Goal: Find specific page/section: Find specific page/section

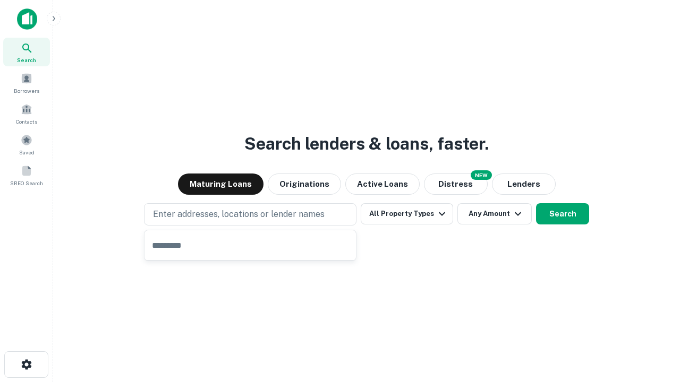
type input "**********"
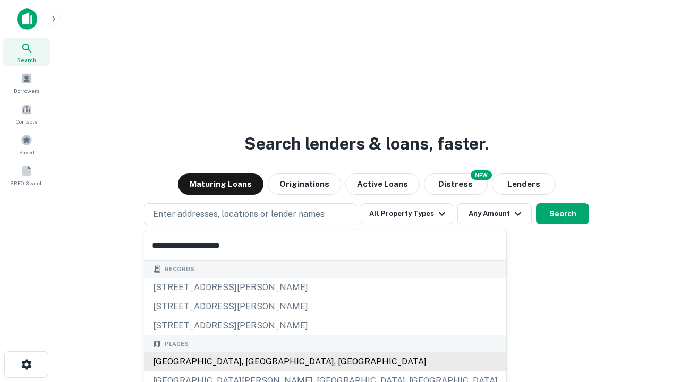
click at [254, 362] on div "[GEOGRAPHIC_DATA], [GEOGRAPHIC_DATA], [GEOGRAPHIC_DATA]" at bounding box center [325, 361] width 362 height 19
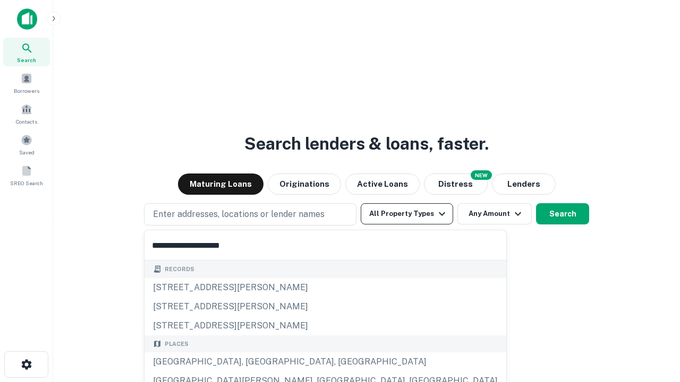
click at [407, 214] on button "All Property Types" at bounding box center [406, 213] width 92 height 21
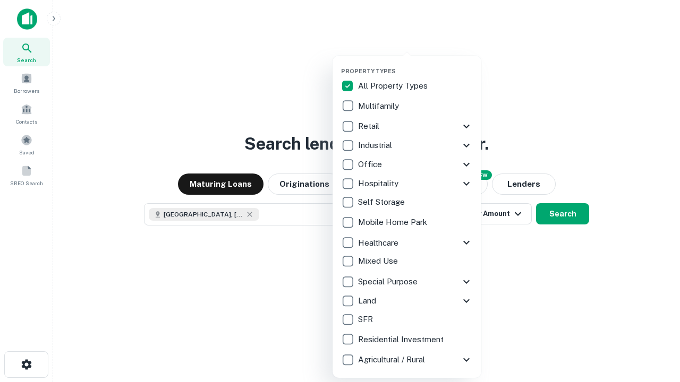
click at [415, 64] on button "button" at bounding box center [415, 64] width 149 height 1
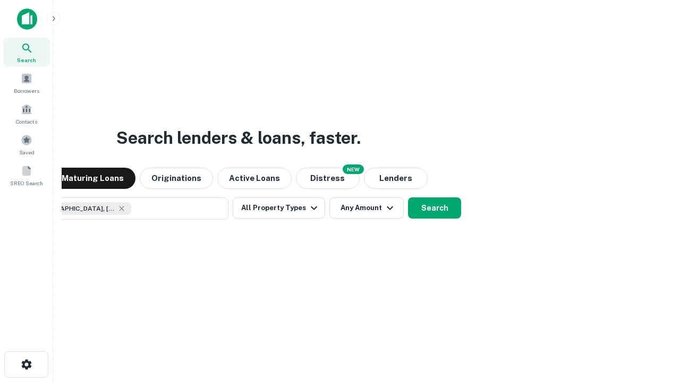
scroll to position [17, 0]
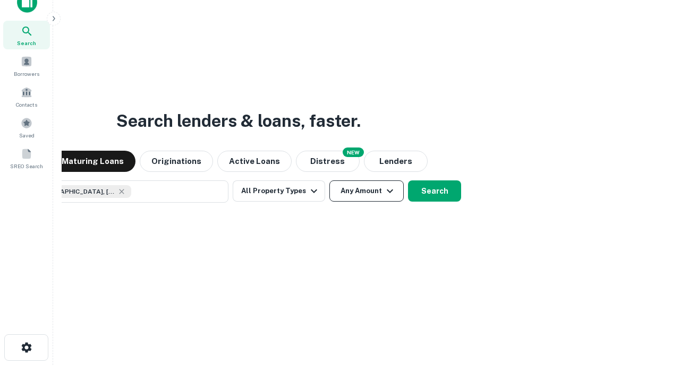
click at [329, 180] on button "Any Amount" at bounding box center [366, 190] width 74 height 21
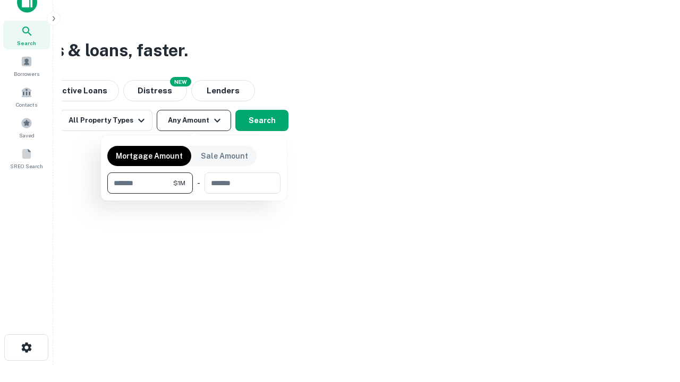
type input "*******"
click at [194, 194] on button "button" at bounding box center [193, 194] width 173 height 1
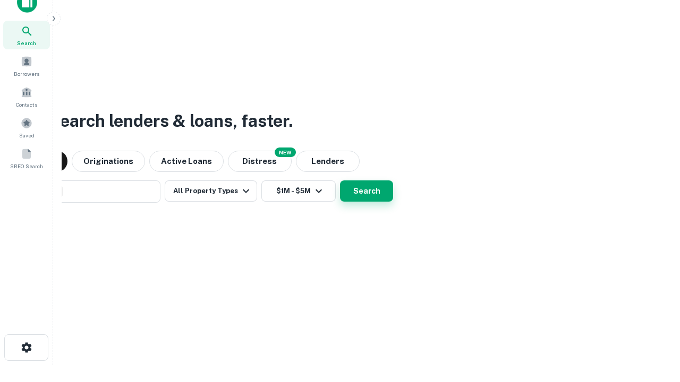
click at [340, 180] on button "Search" at bounding box center [366, 190] width 53 height 21
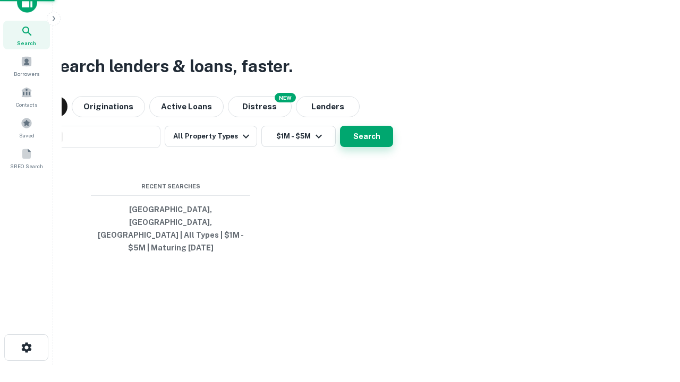
scroll to position [35, 300]
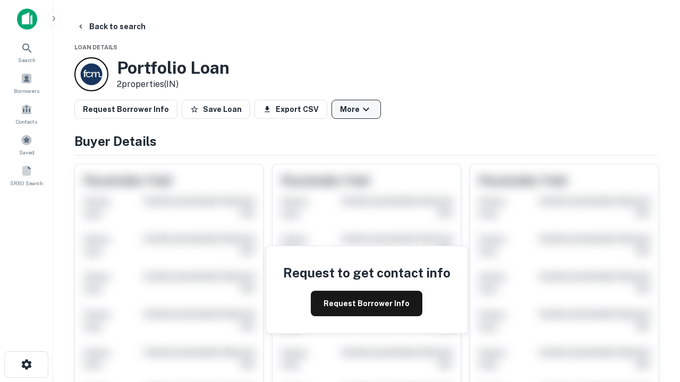
click at [356, 109] on button "More" at bounding box center [355, 109] width 49 height 19
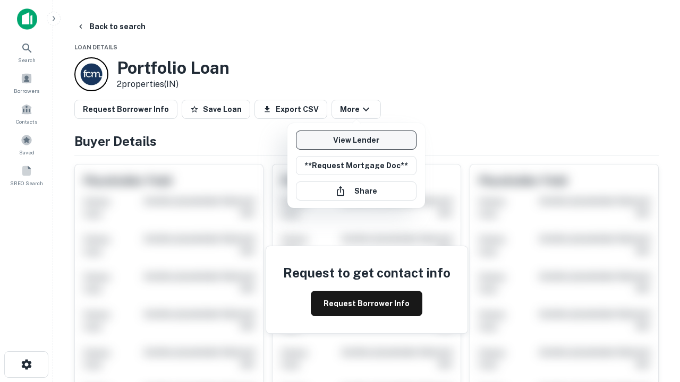
click at [356, 140] on link "View Lender" at bounding box center [356, 140] width 121 height 19
